Goal: Register for event/course

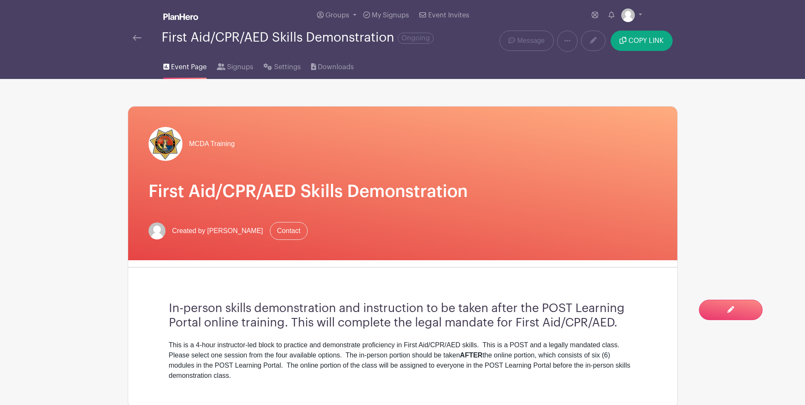
scroll to position [397, 0]
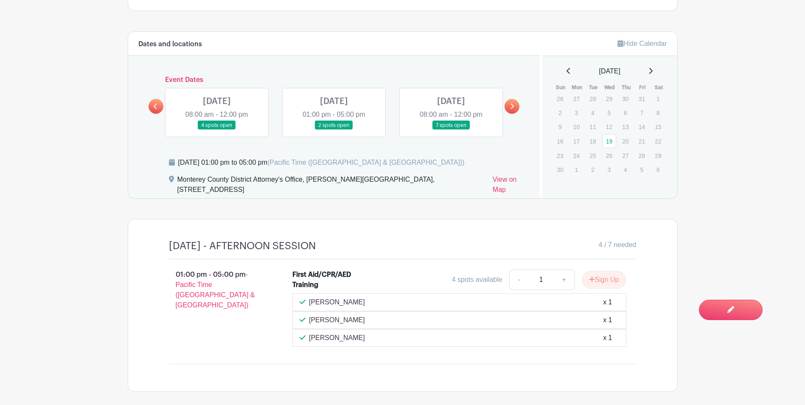
click at [155, 104] on icon at bounding box center [156, 106] width 4 height 6
click at [217, 130] on link at bounding box center [217, 130] width 0 height 0
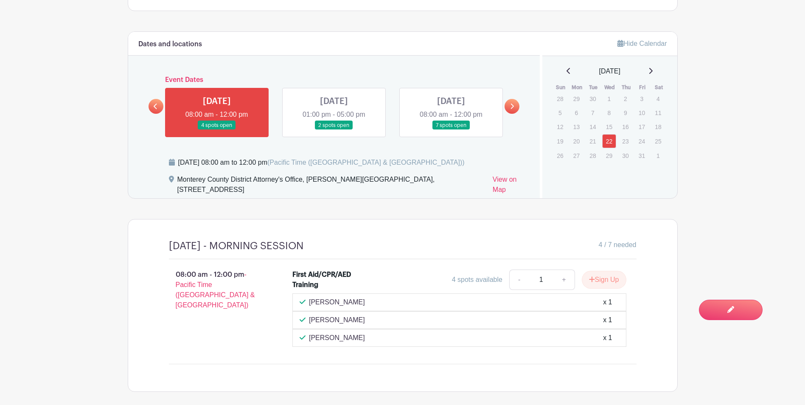
drag, startPoint x: 330, startPoint y: 109, endPoint x: 379, endPoint y: 106, distance: 48.9
click at [334, 130] on link at bounding box center [334, 130] width 0 height 0
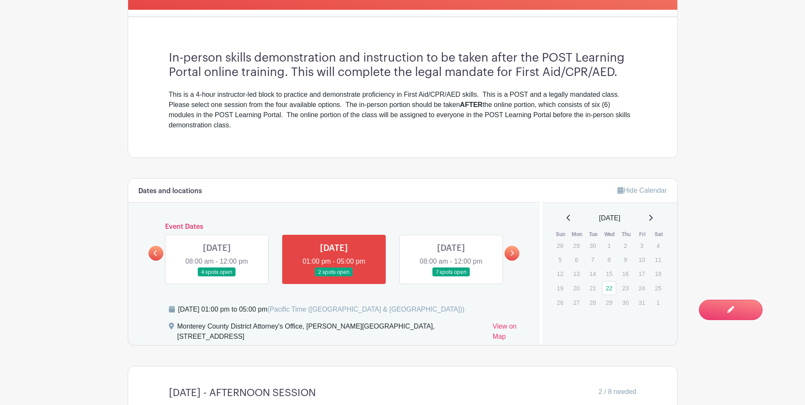
scroll to position [321, 0]
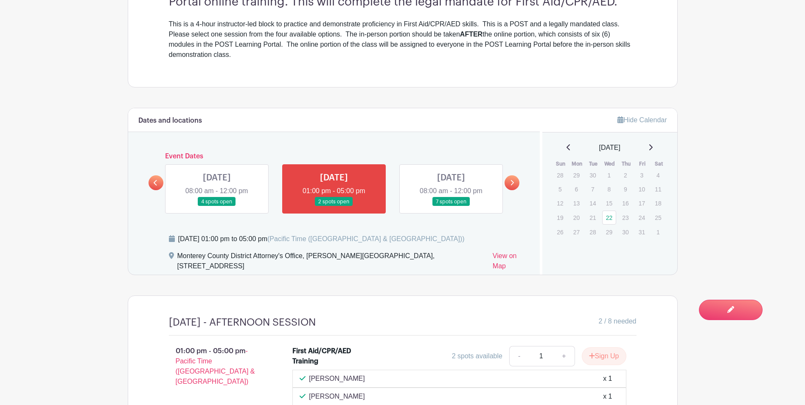
click at [451, 206] on link at bounding box center [451, 206] width 0 height 0
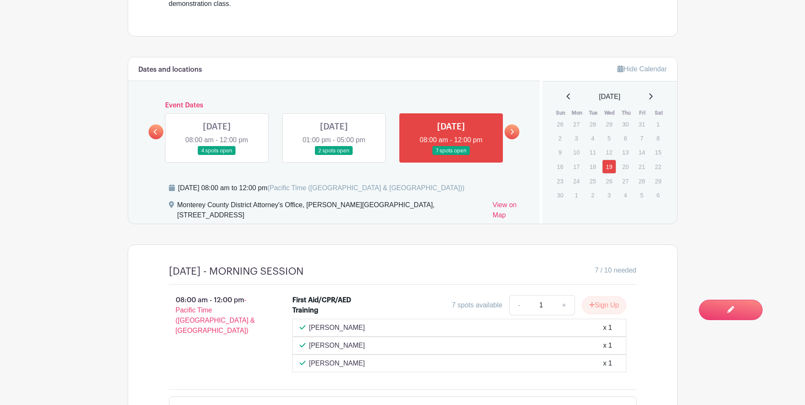
scroll to position [406, 0]
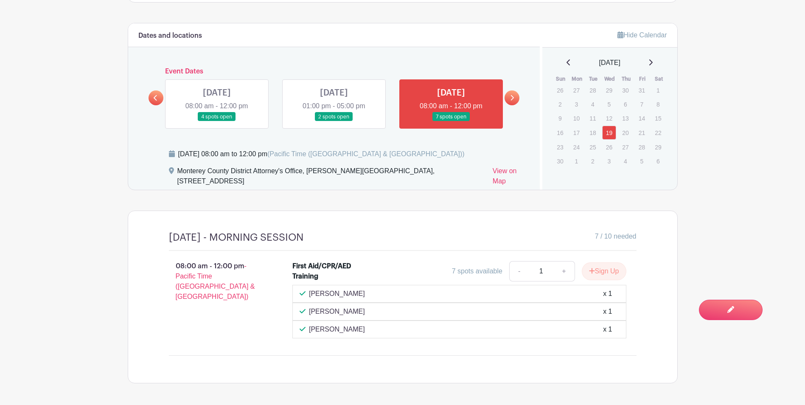
click at [512, 98] on icon at bounding box center [512, 98] width 4 height 6
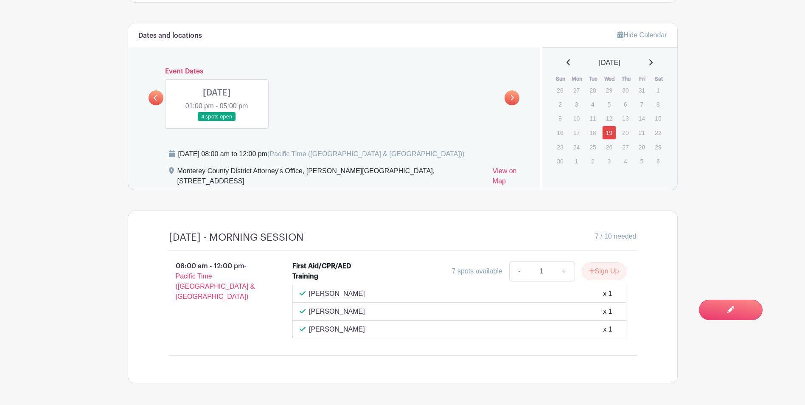
click at [153, 99] on link at bounding box center [155, 97] width 15 height 15
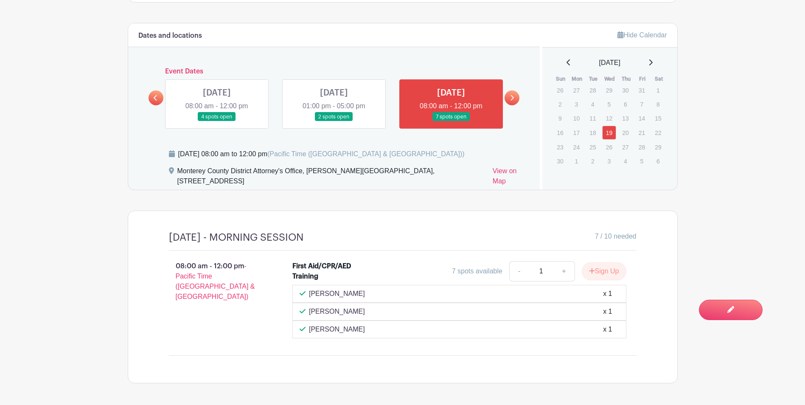
click at [153, 99] on link at bounding box center [155, 97] width 15 height 15
